Goal: Communication & Community: Answer question/provide support

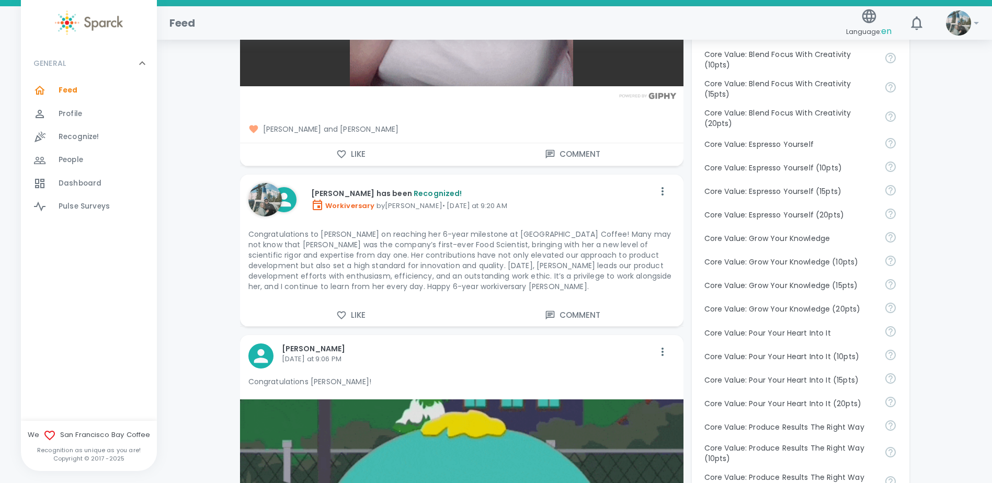
scroll to position [627, 0]
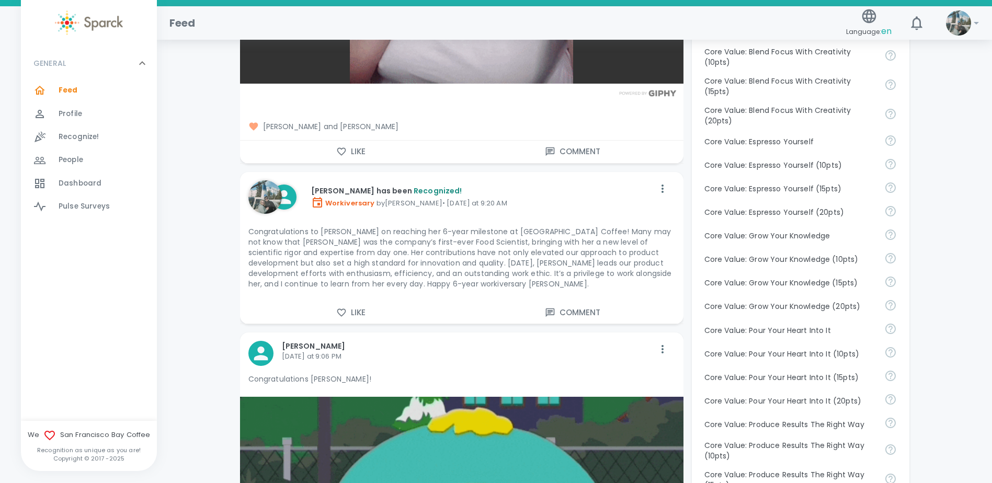
click at [567, 304] on button "Comment" at bounding box center [573, 313] width 222 height 22
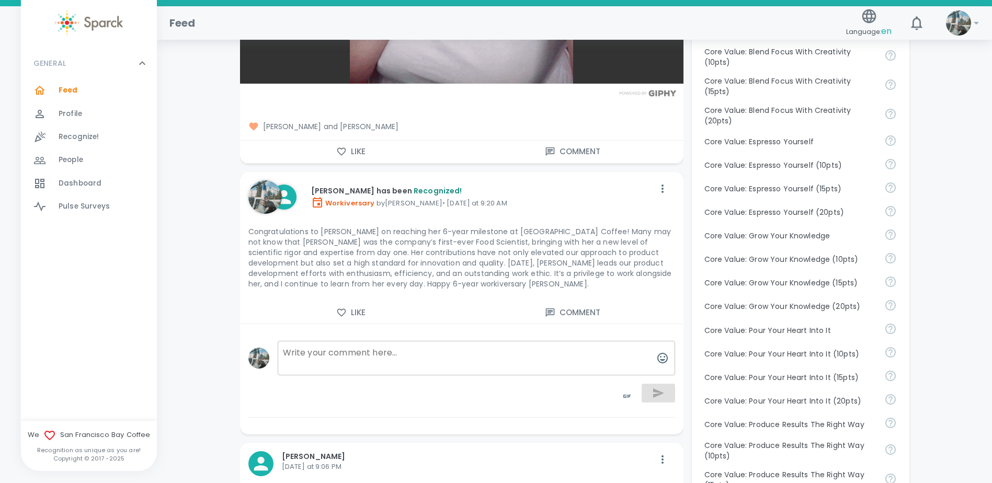
click at [401, 357] on textarea at bounding box center [476, 358] width 397 height 35
click at [666, 353] on icon "button" at bounding box center [662, 358] width 10 height 10
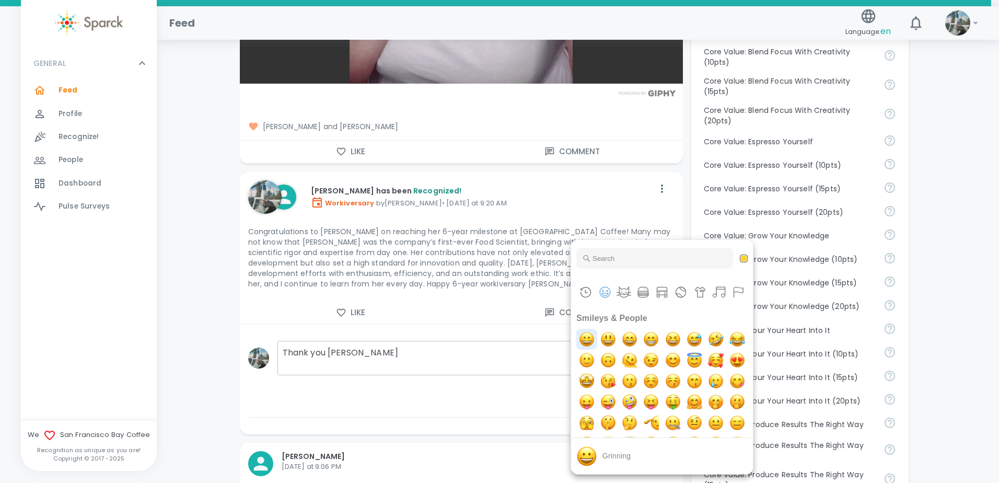
click at [585, 341] on img "grinning" at bounding box center [587, 339] width 21 height 21
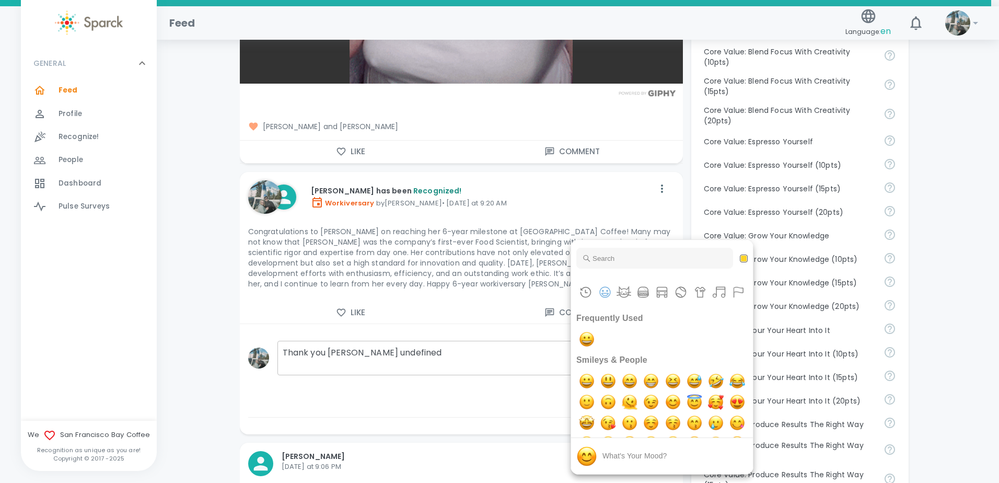
click at [399, 343] on div at bounding box center [499, 241] width 999 height 483
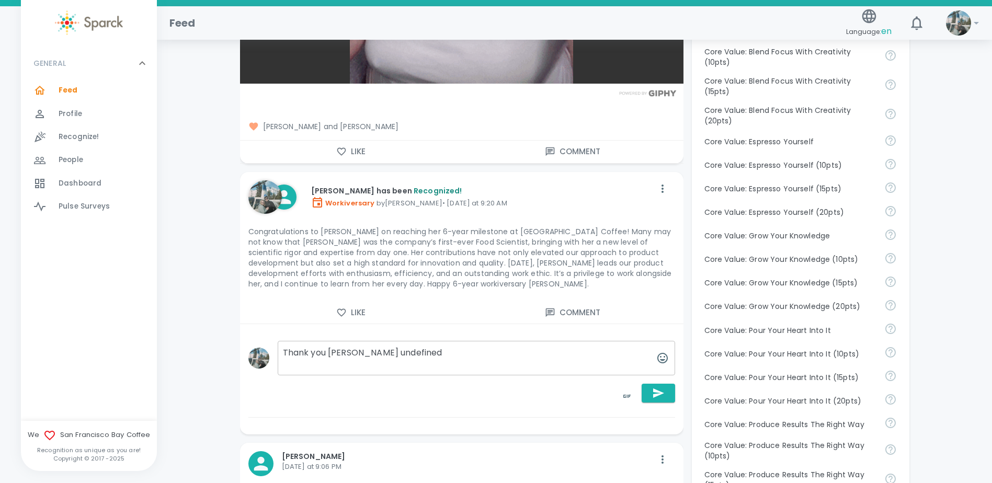
click at [390, 343] on textarea "Thank you [PERSON_NAME] undefined" at bounding box center [476, 358] width 397 height 35
drag, startPoint x: 398, startPoint y: 342, endPoint x: 352, endPoint y: 342, distance: 45.5
click at [352, 342] on textarea "Thank you [PERSON_NAME] undefined" at bounding box center [476, 358] width 397 height 35
click at [659, 352] on icon "button" at bounding box center [662, 358] width 13 height 13
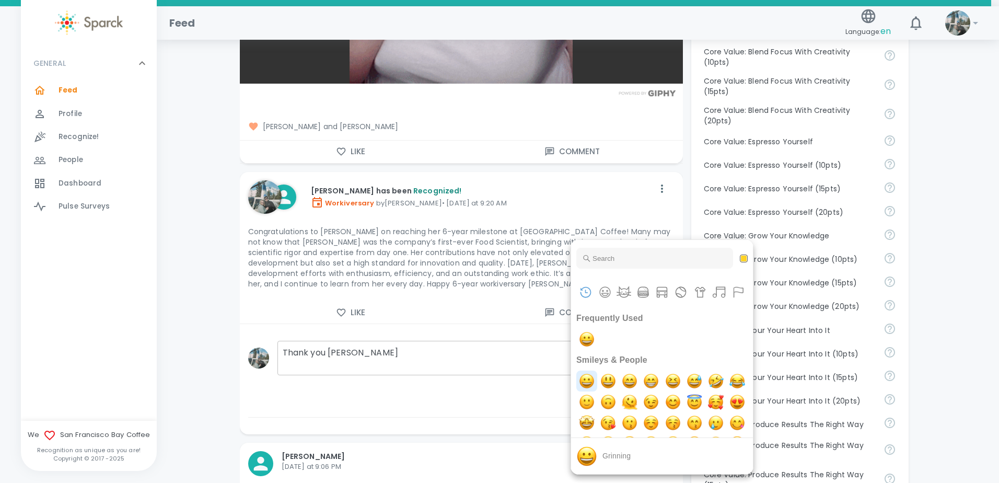
click at [591, 384] on img "grinning" at bounding box center [587, 381] width 21 height 21
click at [381, 342] on div at bounding box center [499, 241] width 999 height 483
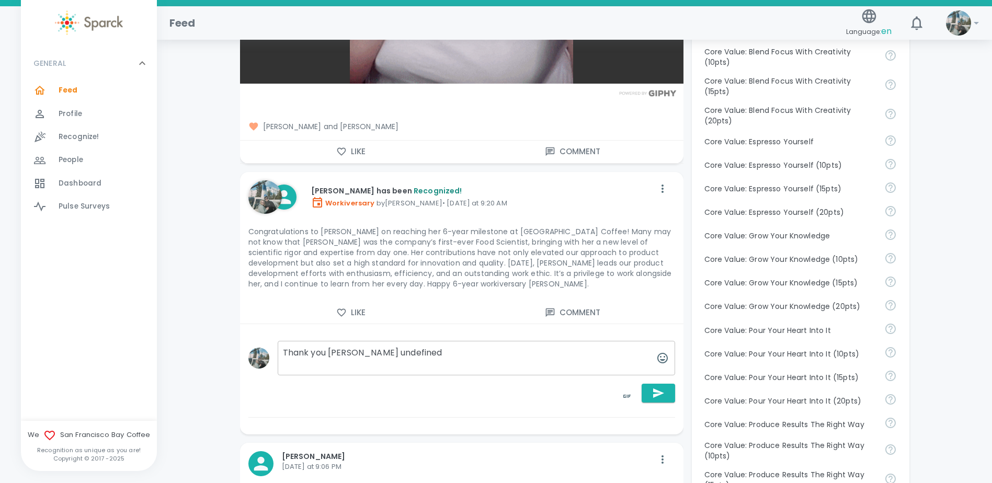
drag, startPoint x: 397, startPoint y: 349, endPoint x: 346, endPoint y: 345, distance: 50.8
click at [346, 345] on textarea "Thank you [PERSON_NAME] undefined" at bounding box center [476, 358] width 397 height 35
type textarea "Thank you, [PERSON_NAME]! I appreciate the kind words."
click at [658, 387] on icon "button" at bounding box center [658, 393] width 13 height 13
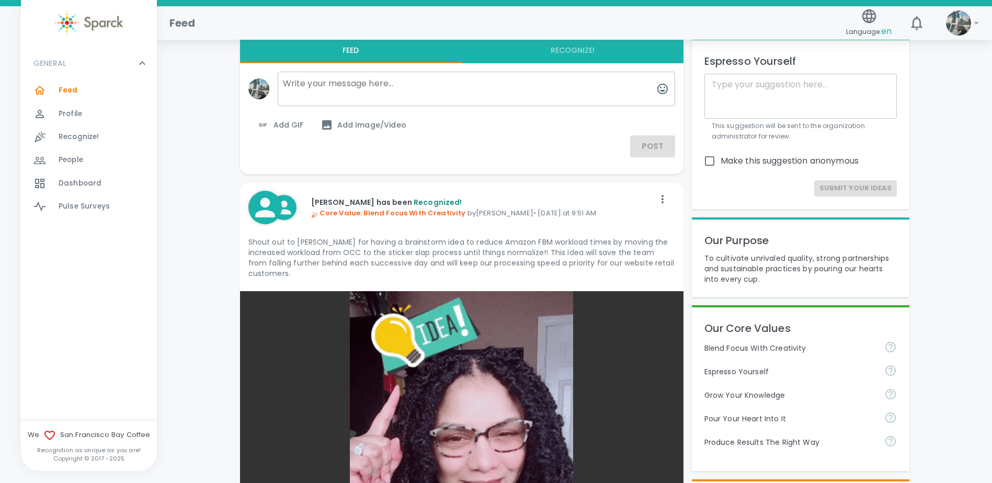
scroll to position [0, 0]
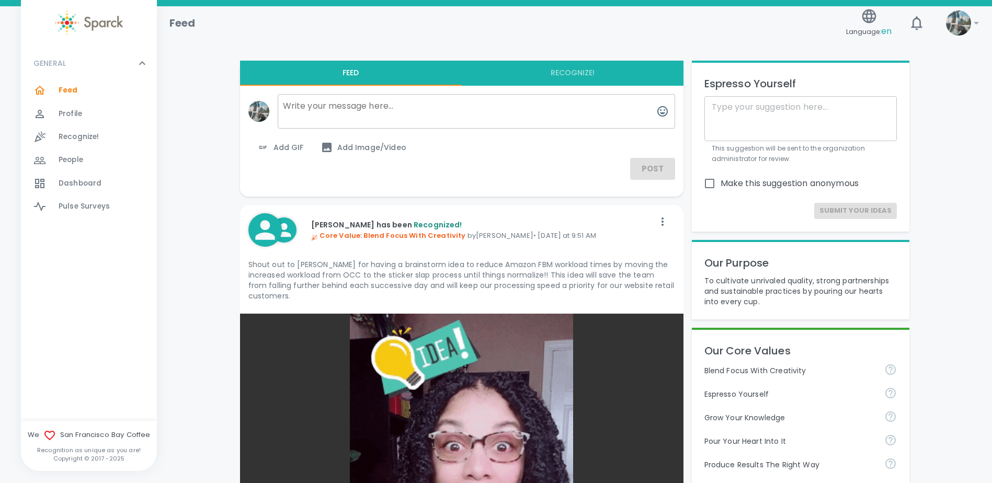
click at [966, 32] on img at bounding box center [958, 22] width 25 height 25
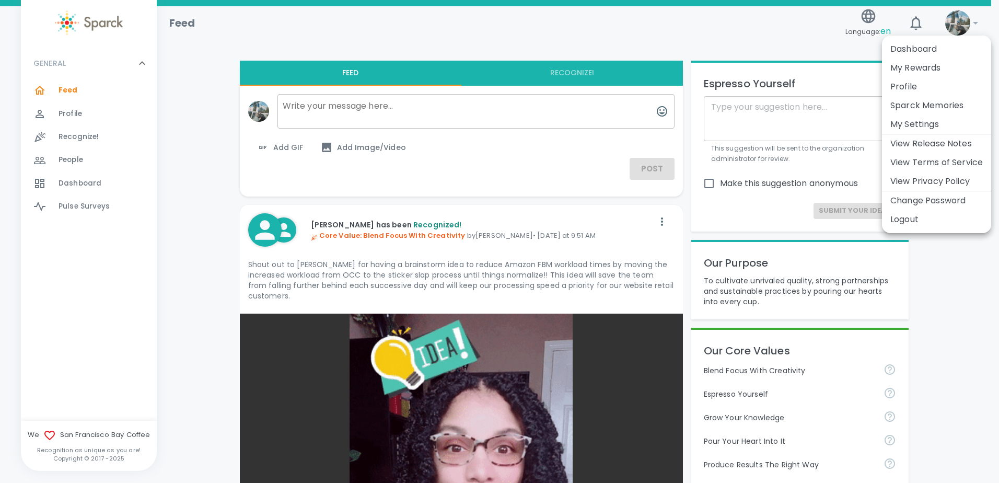
click at [910, 92] on li "Profile" at bounding box center [936, 86] width 109 height 19
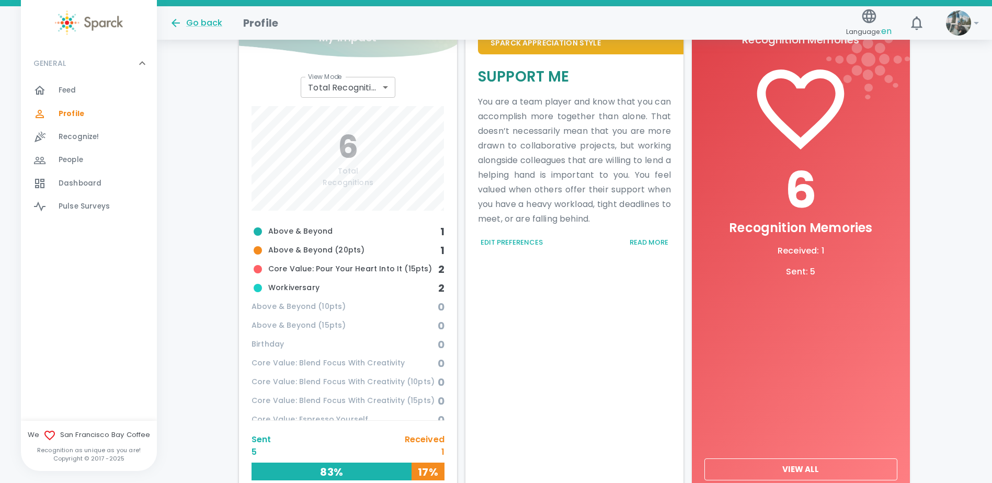
scroll to position [318, 0]
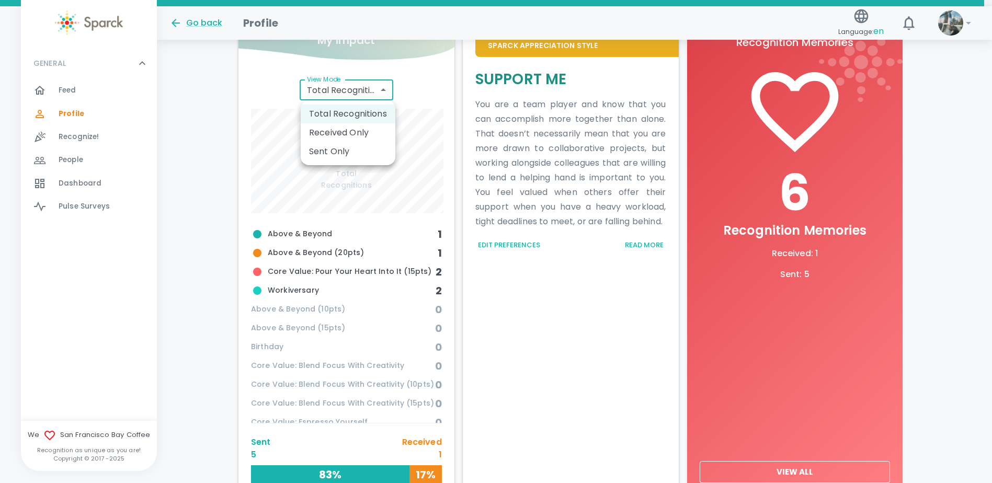
click at [371, 86] on body "Skip Navigation Go back Profile Language: en 0 ! GENERAL 0 Feed 0 Profile 0 Rec…" at bounding box center [496, 118] width 992 height 872
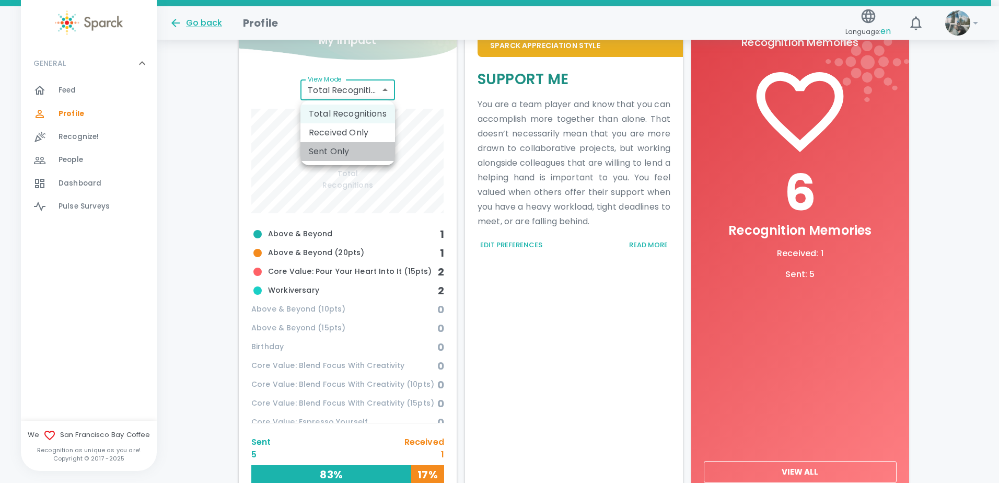
click at [371, 151] on li "Sent Only" at bounding box center [348, 151] width 95 height 19
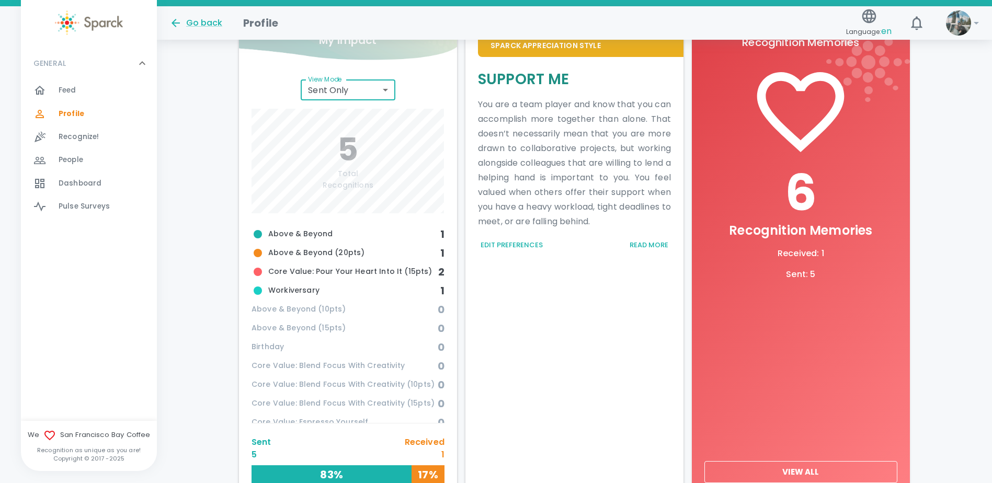
click at [364, 87] on body "Skip Navigation Go back Profile Language: en 0 ! GENERAL 0 Feed 0 Profile 0 Rec…" at bounding box center [496, 118] width 992 height 872
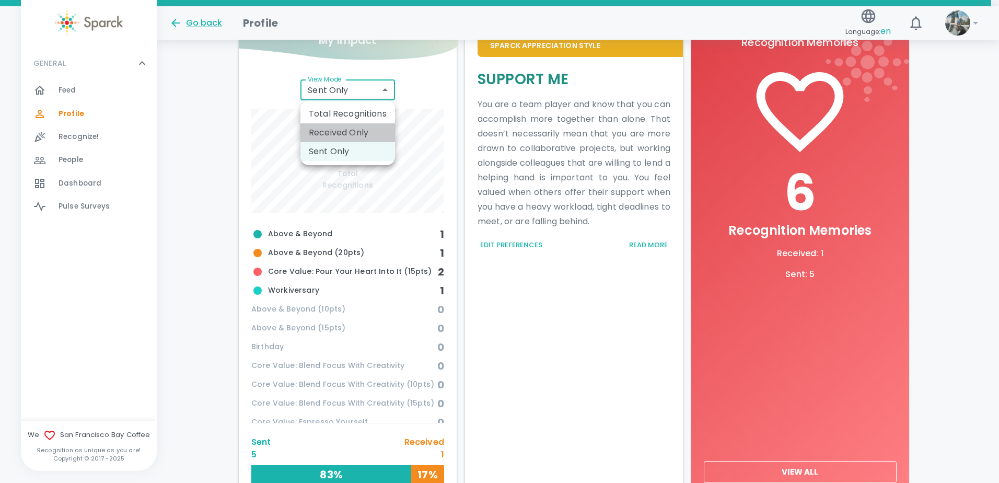
click at [370, 134] on li "Received Only" at bounding box center [348, 132] width 95 height 19
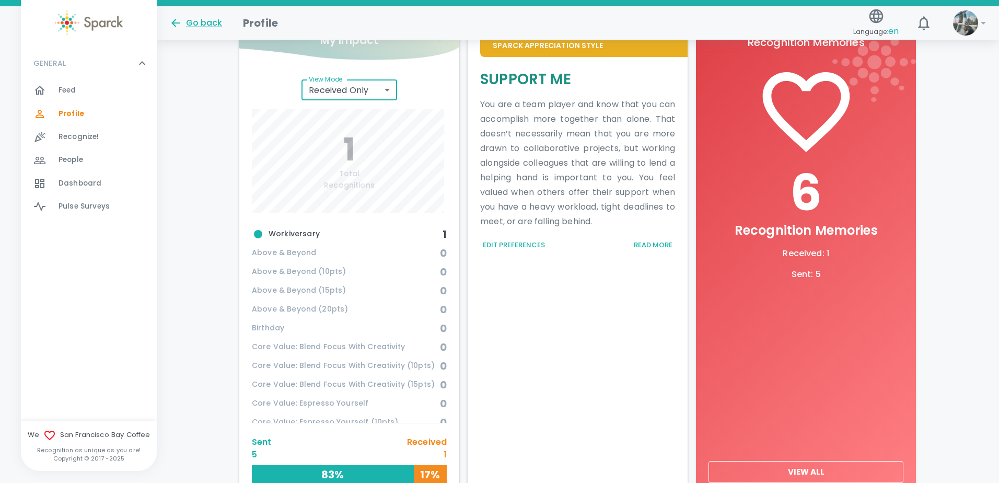
click at [338, 98] on body "Skip Navigation Go back Profile Language: en 0 ! GENERAL 0 Feed 0 Profile 0 Rec…" at bounding box center [499, 118] width 999 height 872
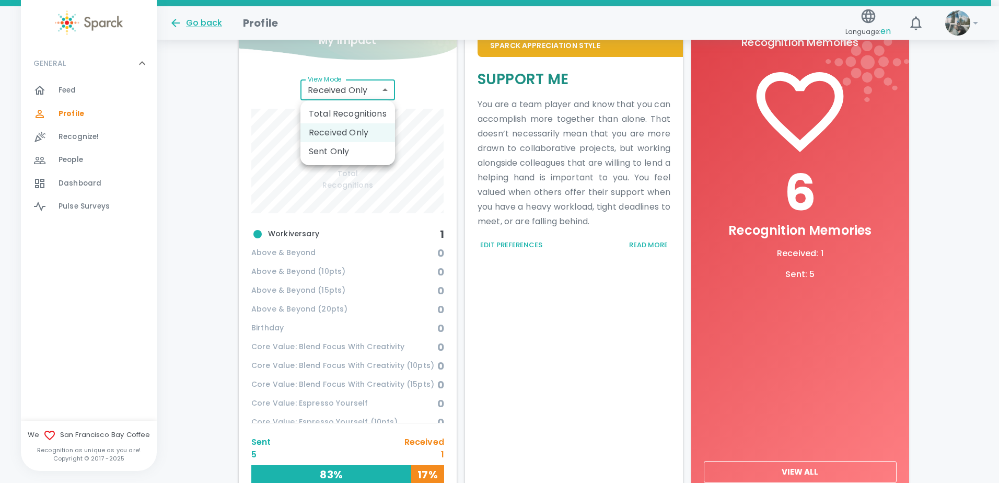
click at [354, 112] on li "Total Recognitions" at bounding box center [348, 114] width 95 height 19
type input "total"
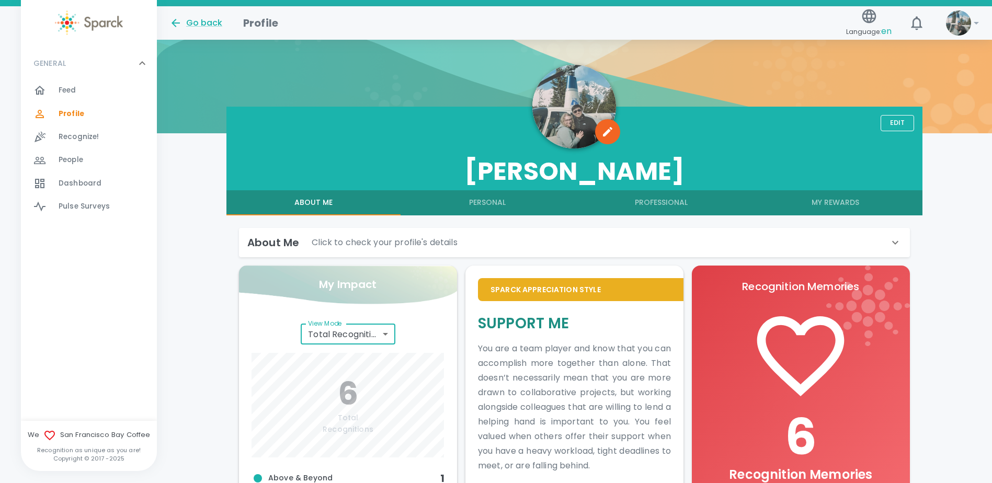
scroll to position [56, 0]
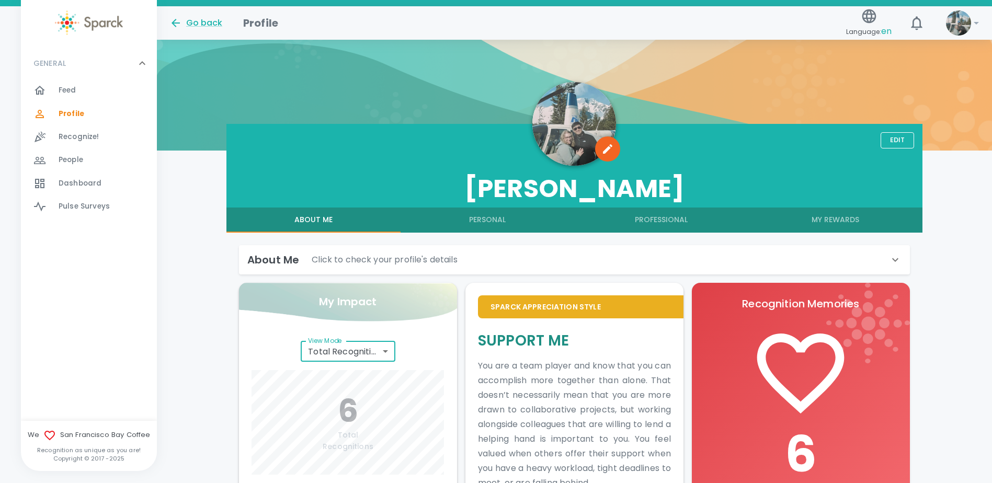
click at [686, 213] on button "Professional" at bounding box center [661, 220] width 174 height 25
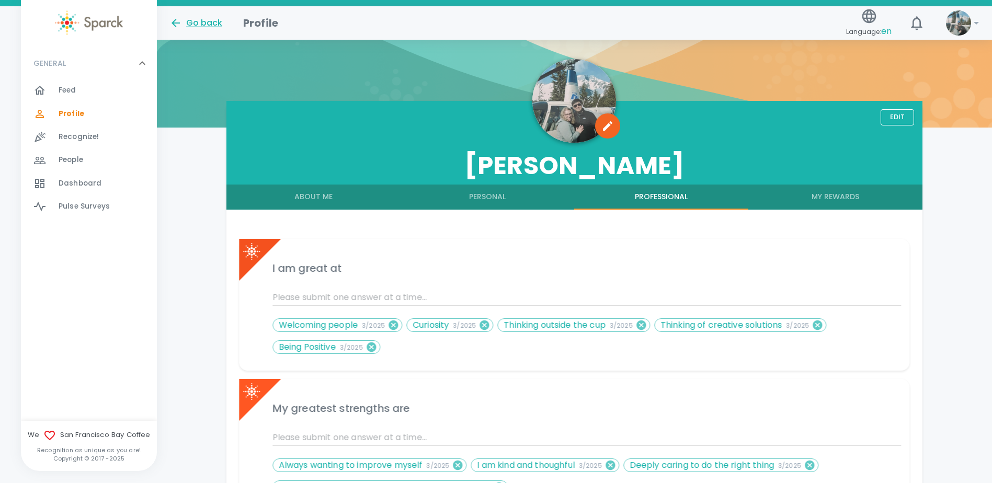
scroll to position [71, 0]
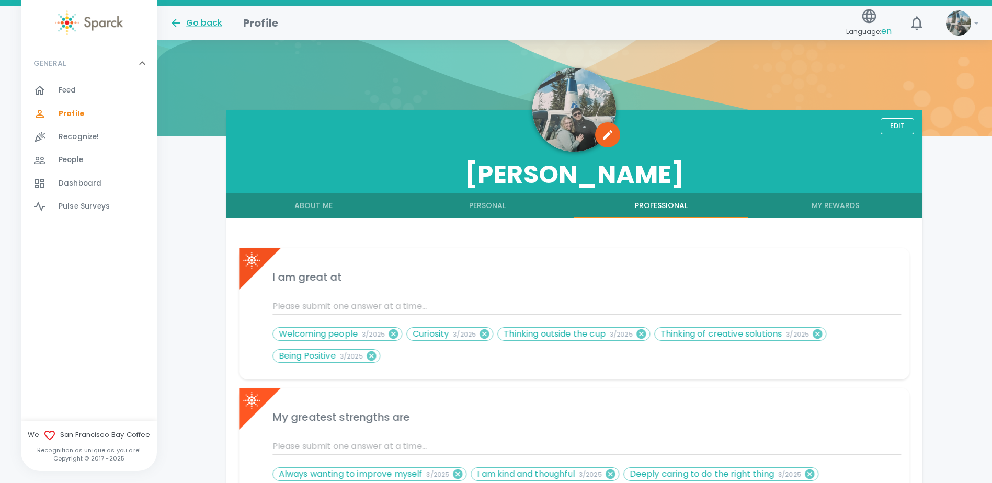
click at [857, 208] on button "My Rewards" at bounding box center [835, 205] width 174 height 25
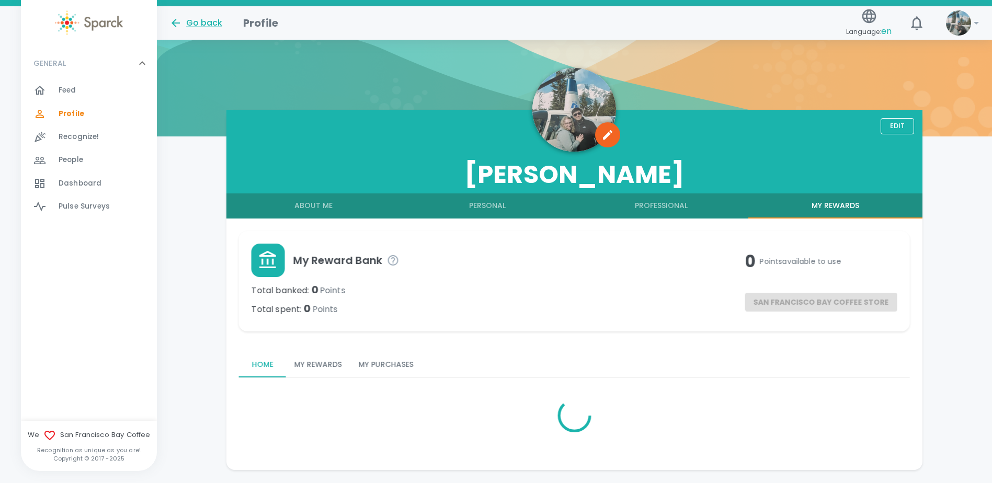
scroll to position [53, 0]
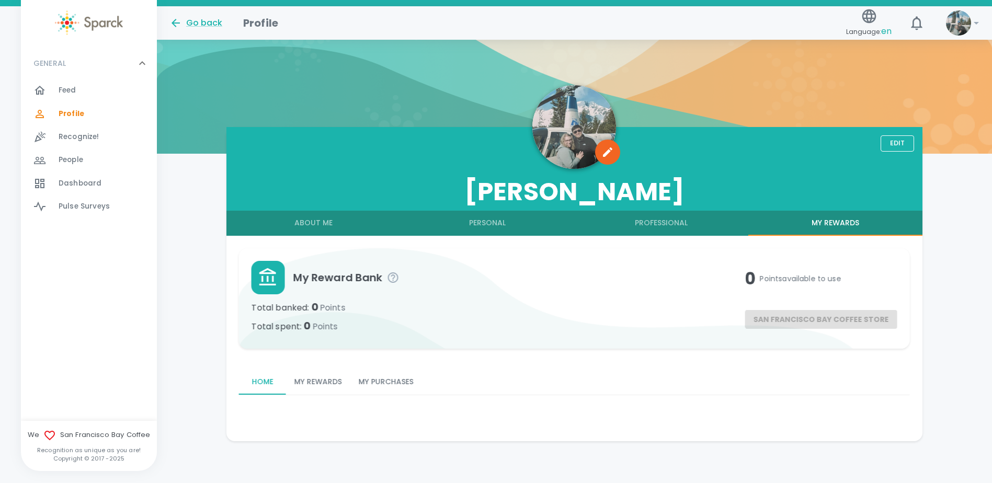
click at [493, 218] on button "Personal" at bounding box center [487, 223] width 174 height 25
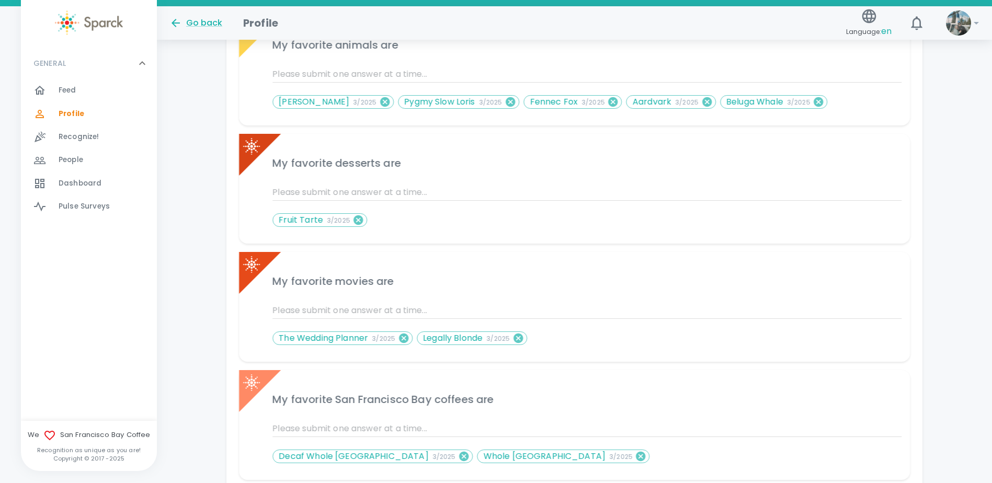
scroll to position [315, 0]
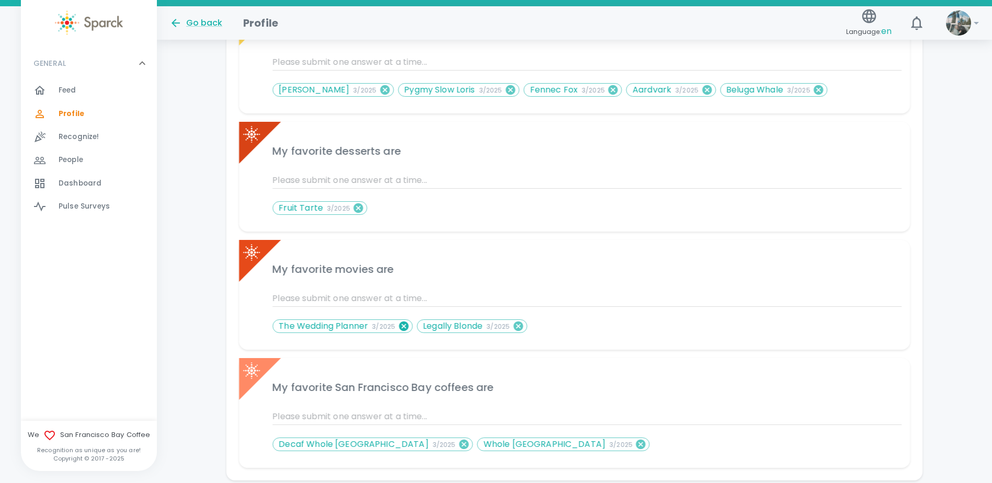
click at [403, 327] on icon at bounding box center [403, 325] width 9 height 9
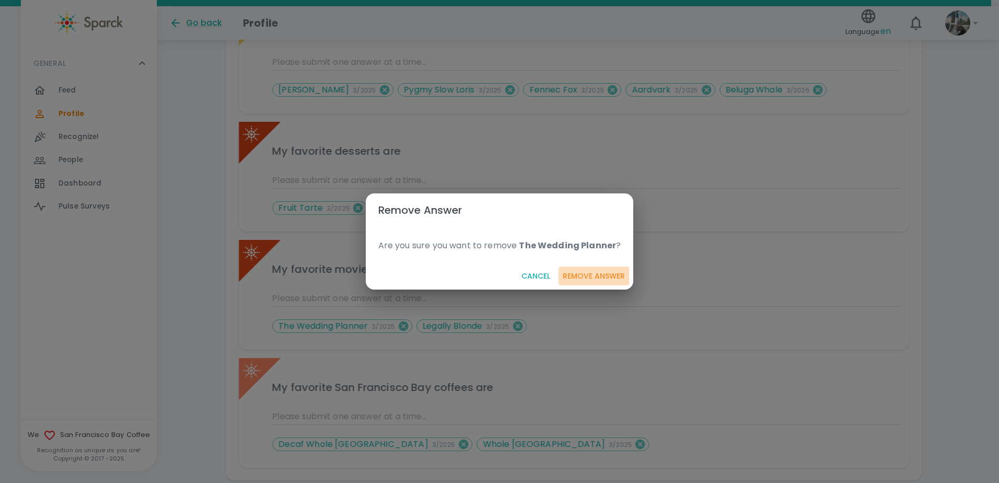
click at [589, 277] on button "Remove Answer" at bounding box center [594, 276] width 71 height 19
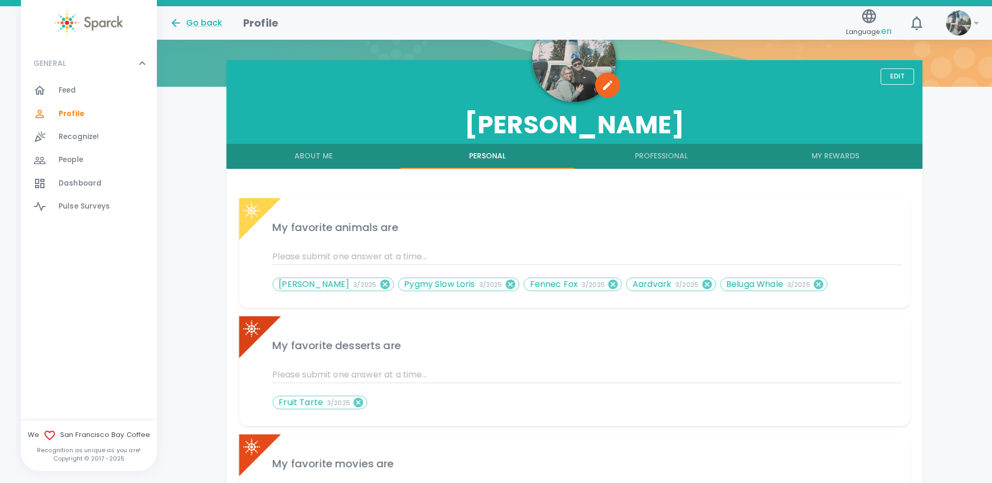
scroll to position [93, 0]
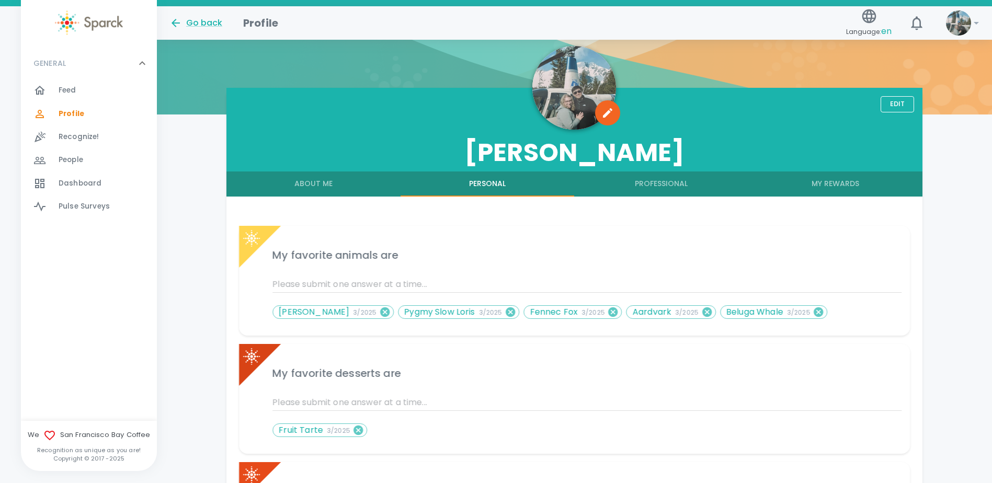
click at [359, 185] on button "About Me" at bounding box center [313, 183] width 174 height 25
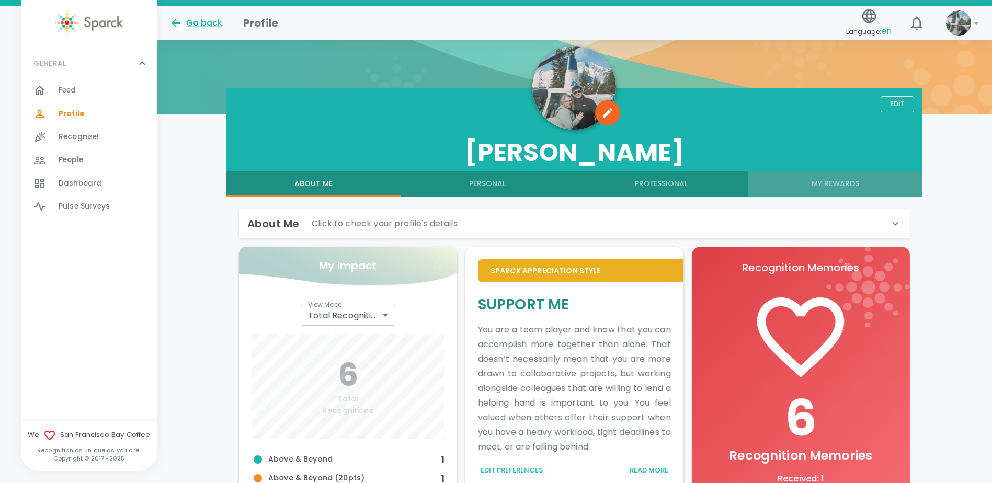
click at [833, 181] on button "My Rewards" at bounding box center [835, 183] width 174 height 25
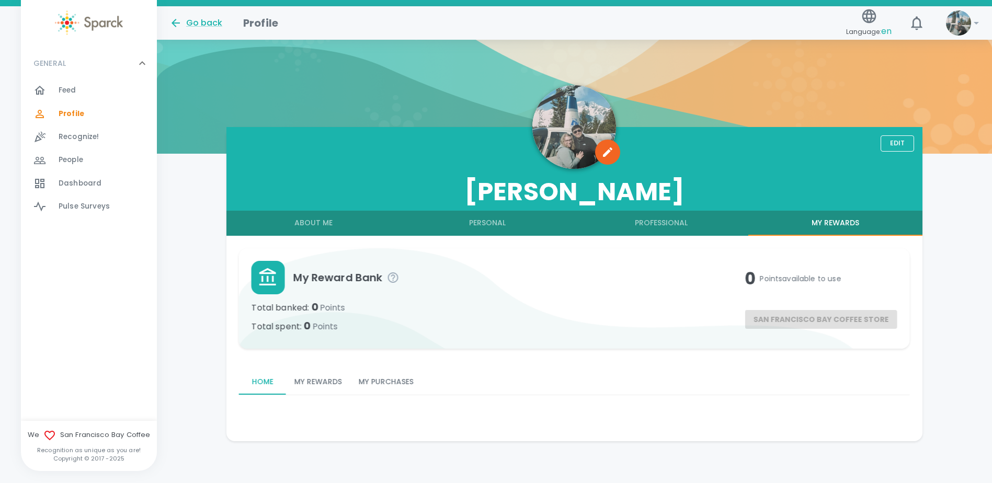
scroll to position [53, 0]
click at [371, 387] on button "My Purchases" at bounding box center [386, 382] width 72 height 25
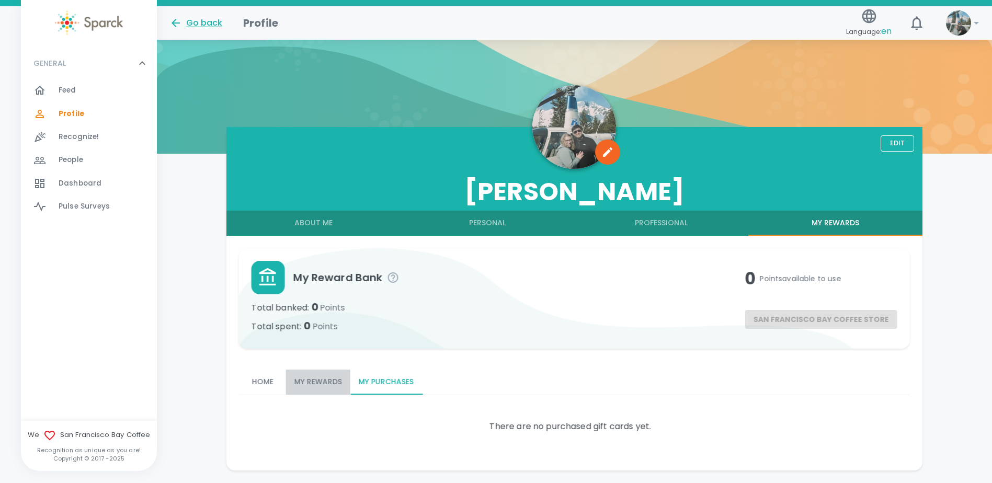
click at [315, 390] on button "My Rewards" at bounding box center [318, 382] width 64 height 25
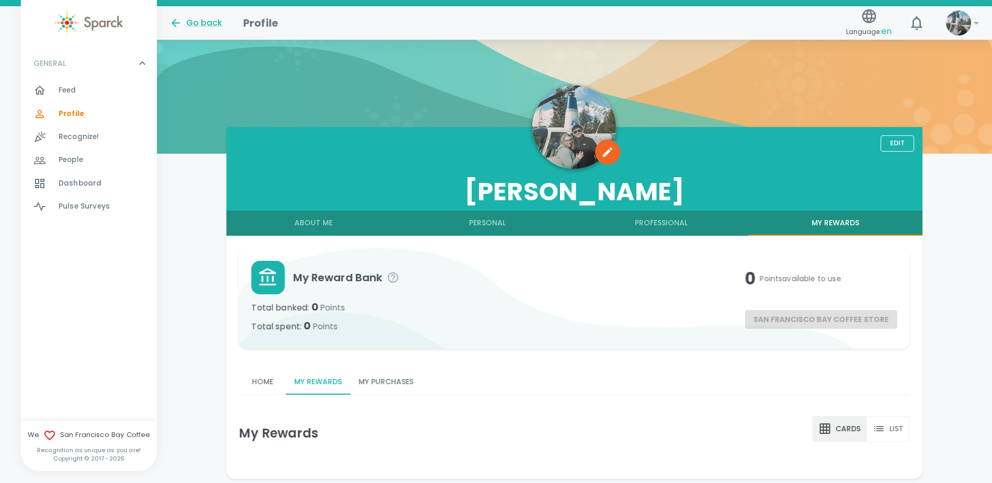
click at [825, 318] on div "San Francisco Bay Coffee Store" at bounding box center [821, 313] width 152 height 32
click at [296, 234] on button "About Me" at bounding box center [313, 223] width 174 height 25
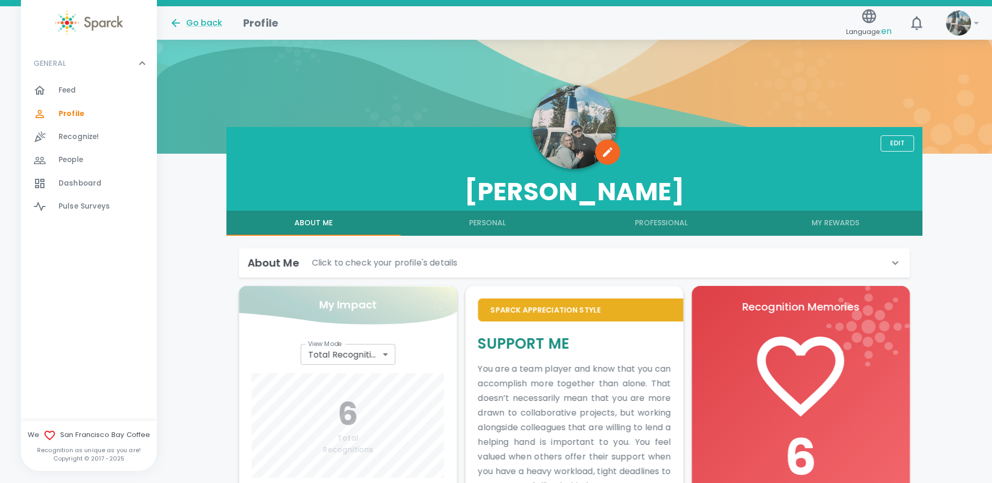
click at [72, 92] on span "Feed" at bounding box center [68, 90] width 18 height 10
